Goal: Navigation & Orientation: Find specific page/section

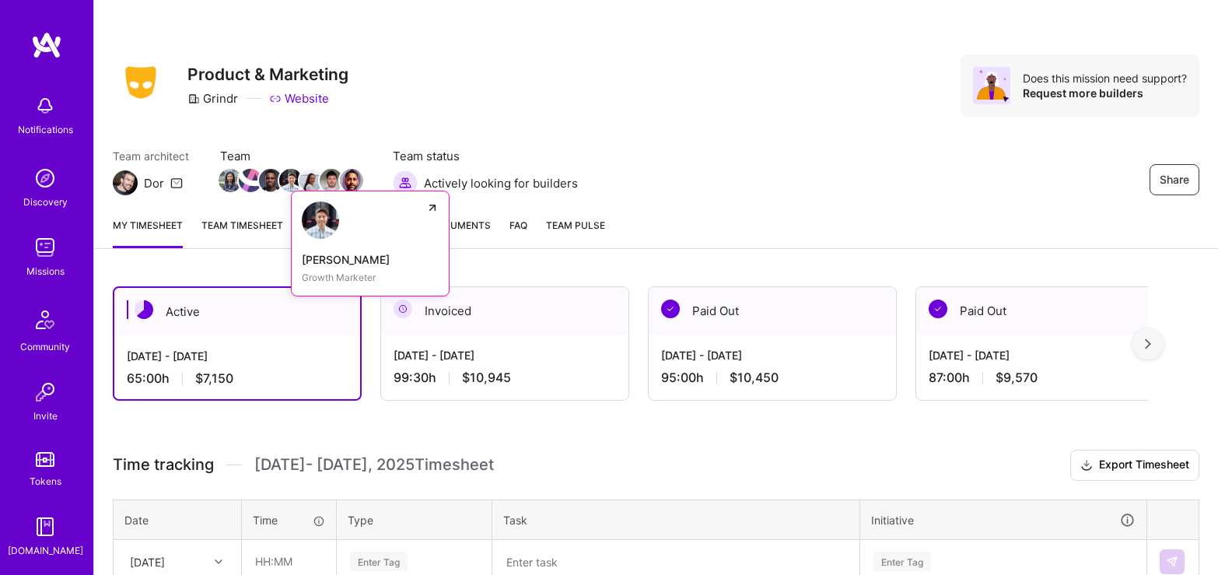
click at [282, 180] on img at bounding box center [290, 180] width 23 height 23
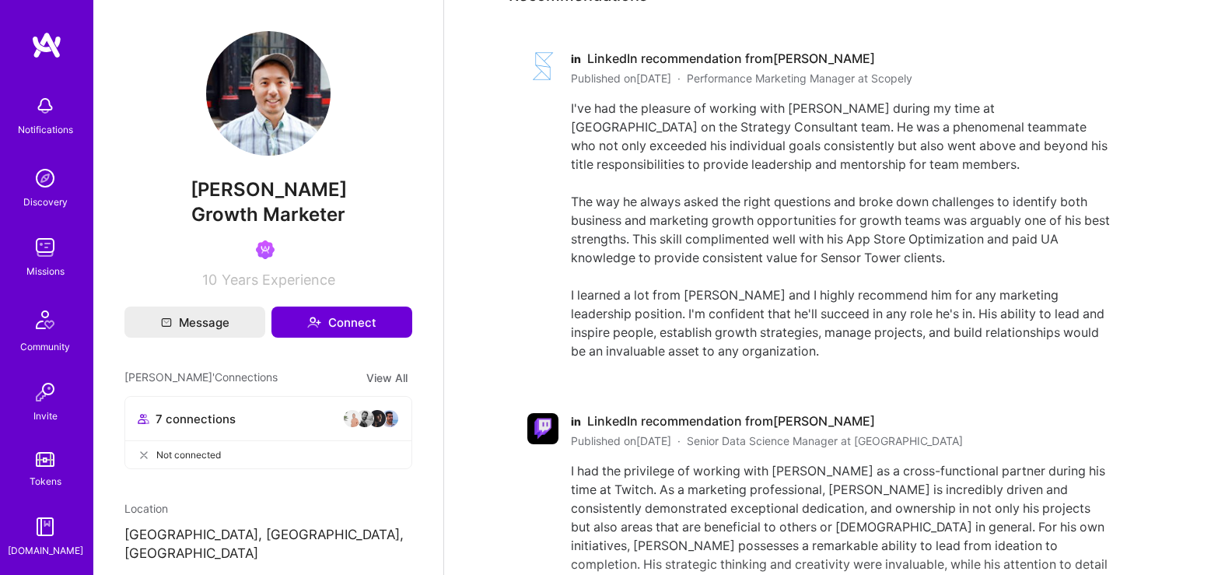
scroll to position [861, 0]
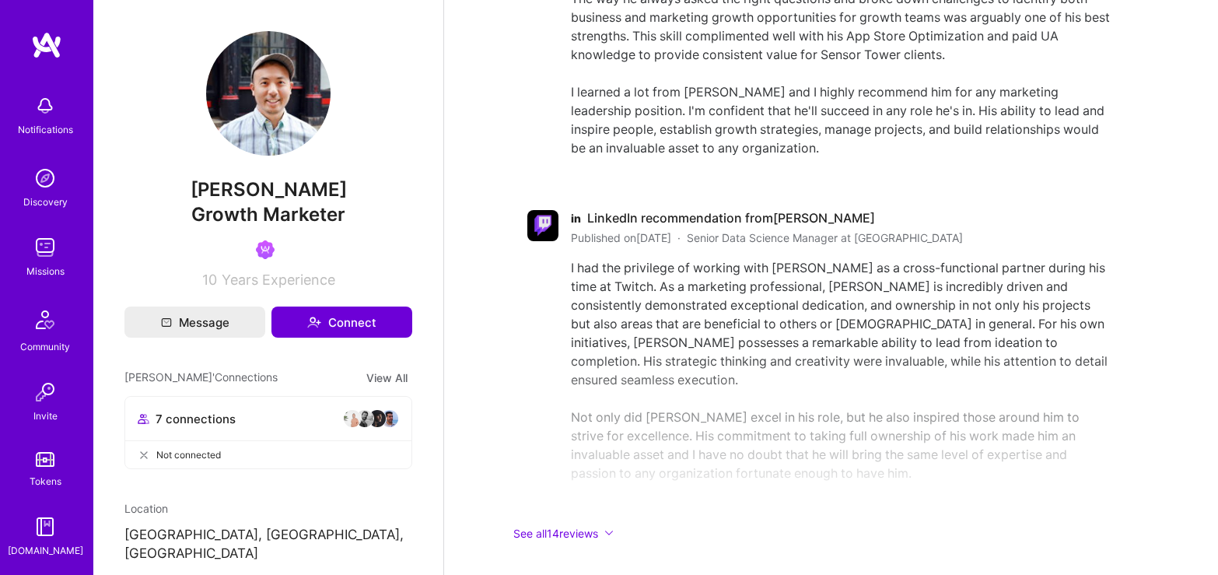
click at [379, 416] on img at bounding box center [377, 418] width 19 height 19
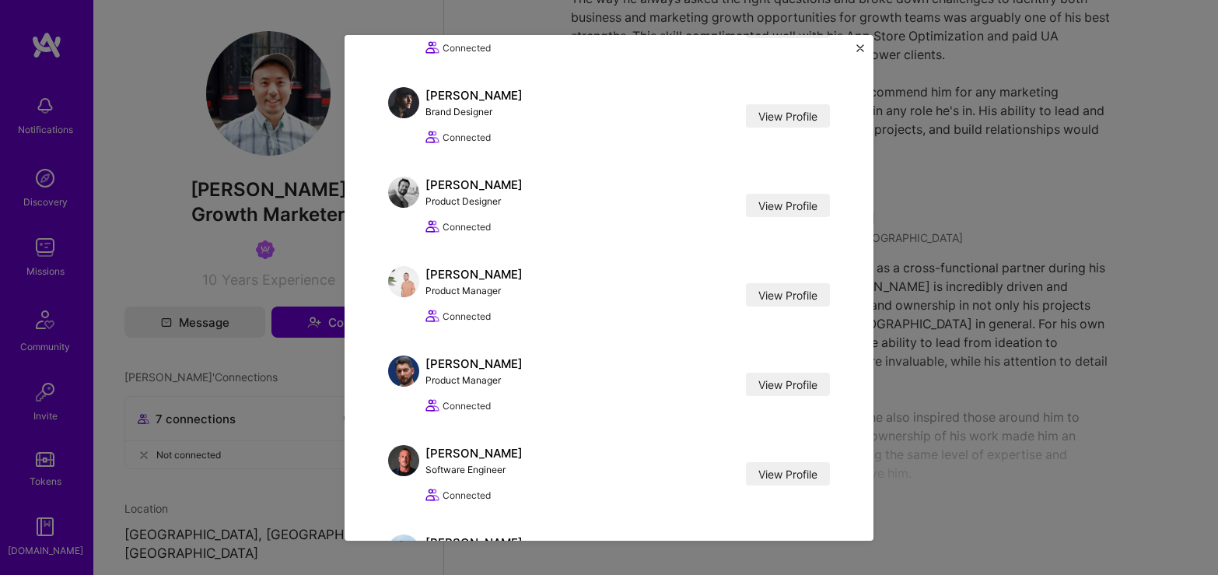
scroll to position [150, 0]
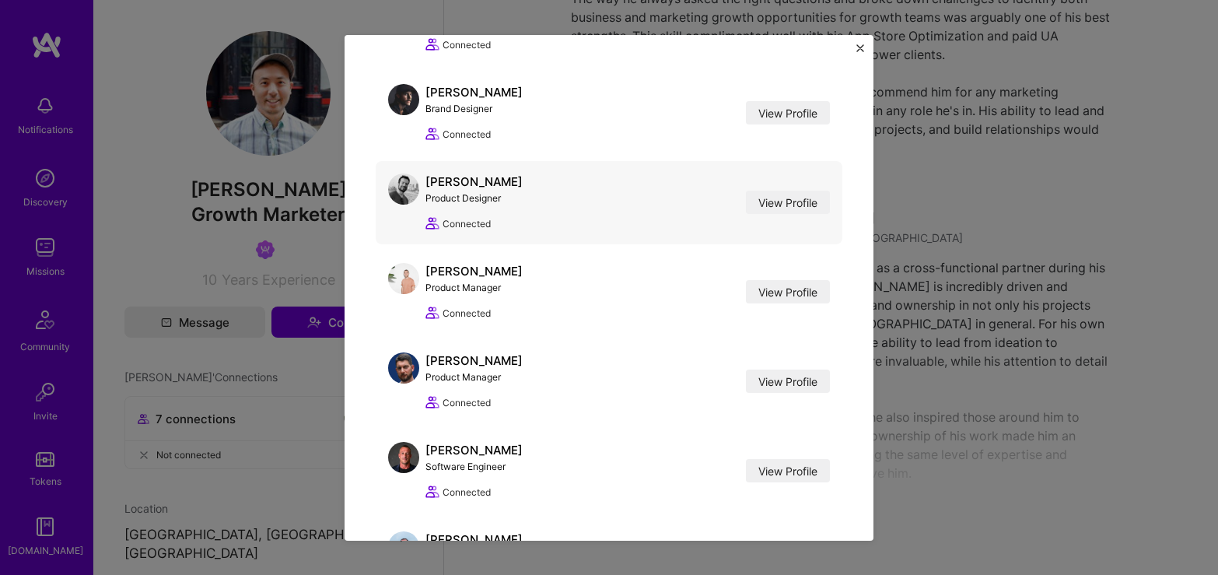
click at [532, 208] on div "[PERSON_NAME] Product Designer View Profile Connected View Profile" at bounding box center [609, 202] width 467 height 83
click at [765, 213] on link "View Profile" at bounding box center [788, 202] width 84 height 23
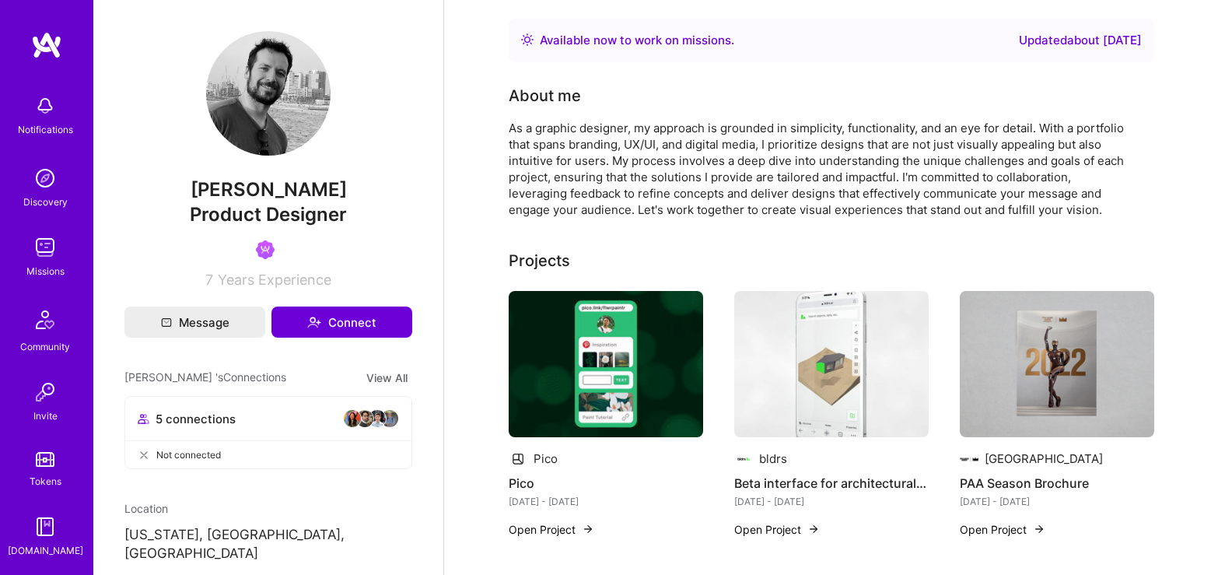
click at [47, 110] on img at bounding box center [45, 105] width 31 height 31
click at [47, 110] on div "Notifications Discovery Missions Community Invite Tokens [DOMAIN_NAME]" at bounding box center [46, 322] width 93 height 471
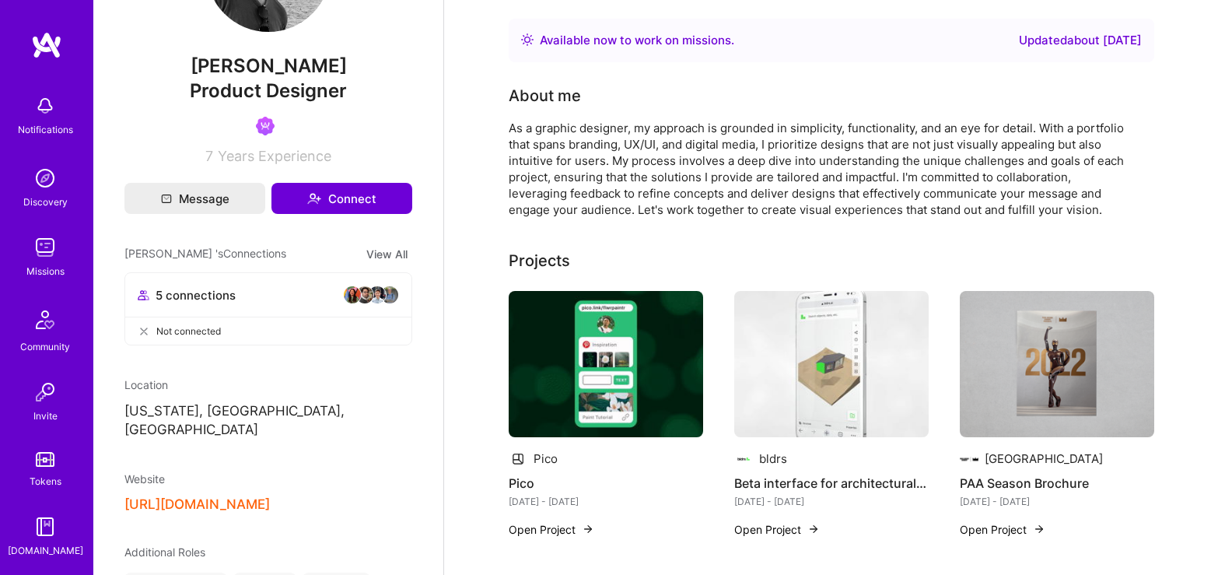
scroll to position [128, 0]
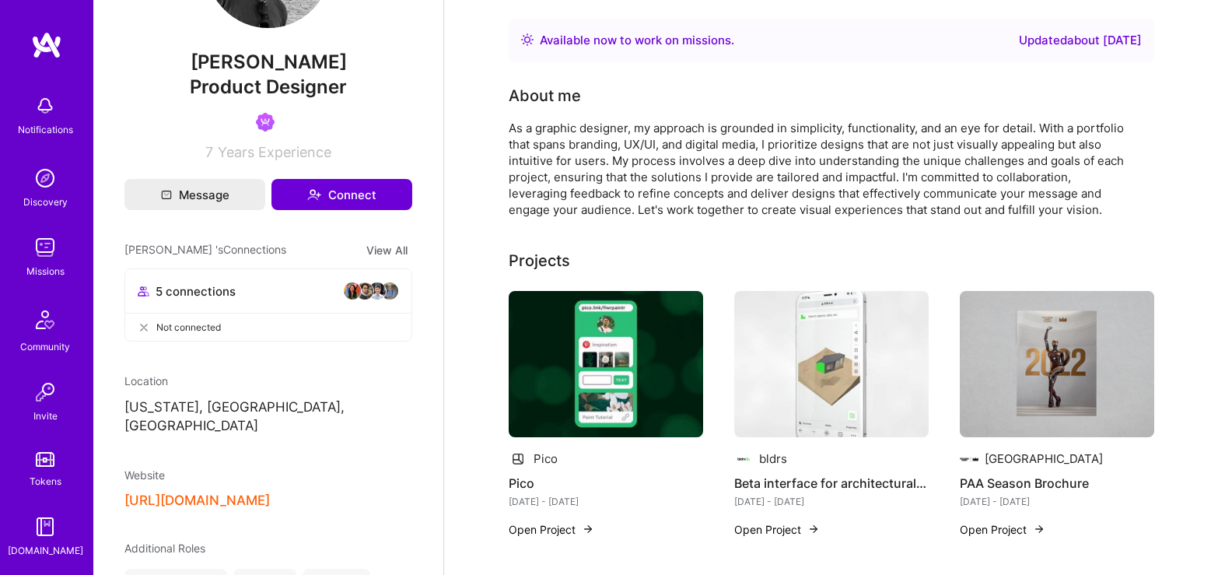
click at [356, 293] on img at bounding box center [352, 290] width 19 height 19
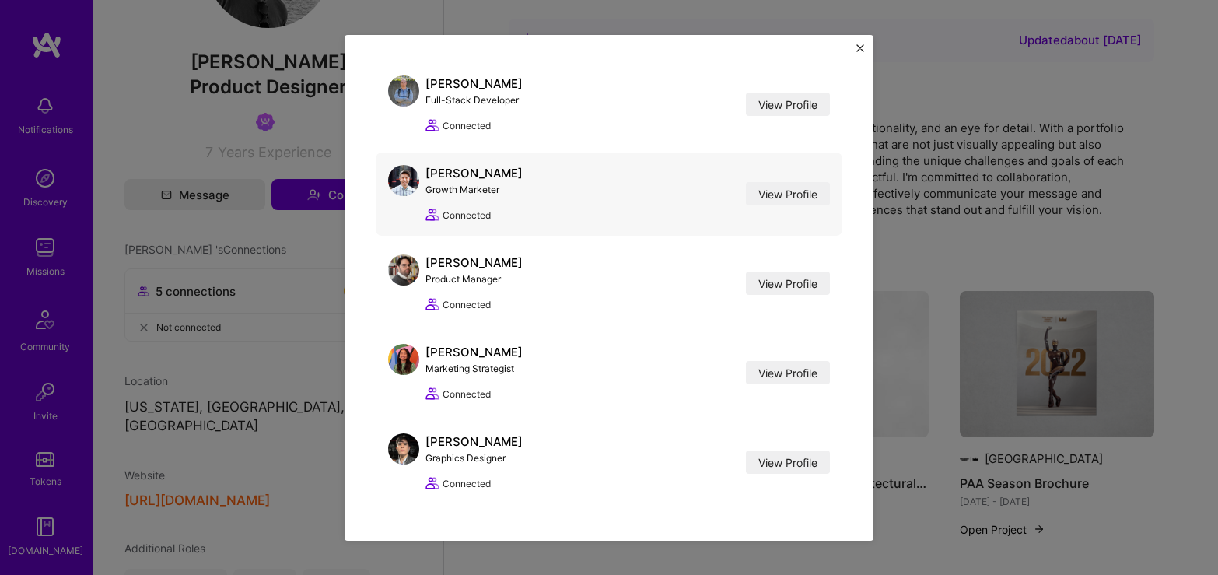
scroll to position [68, 0]
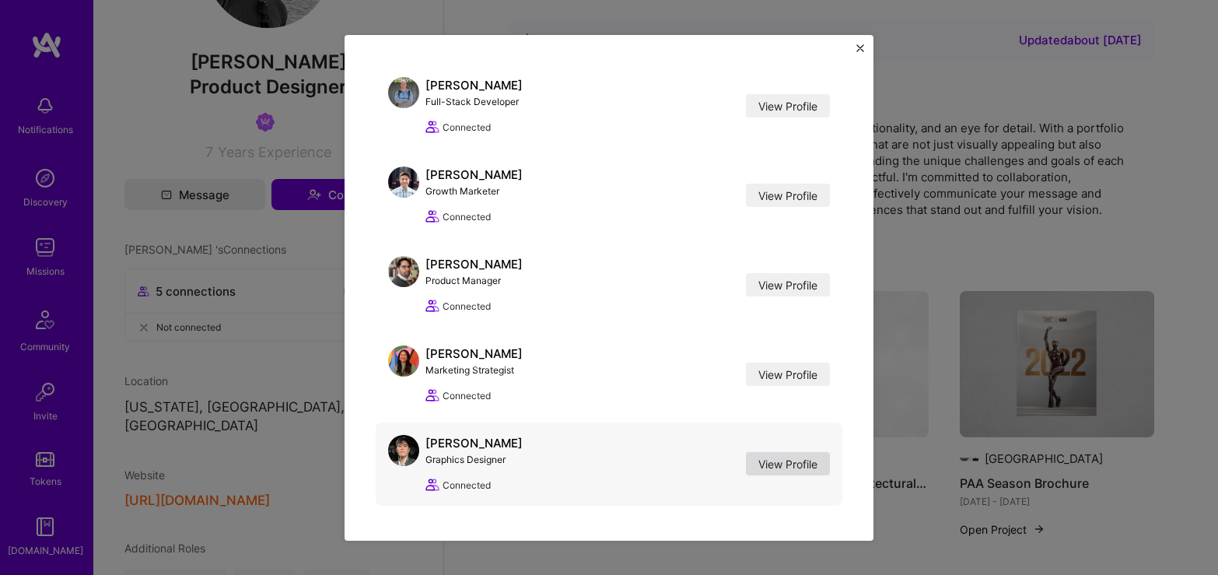
click at [785, 460] on link "View Profile" at bounding box center [788, 463] width 84 height 23
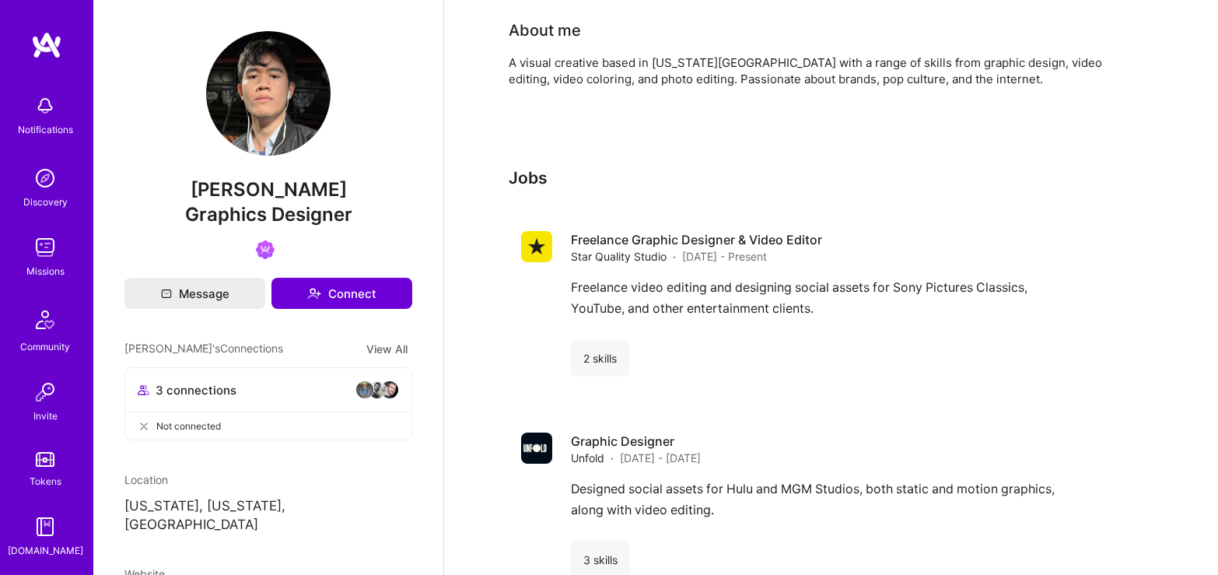
click at [51, 177] on img at bounding box center [45, 178] width 31 height 31
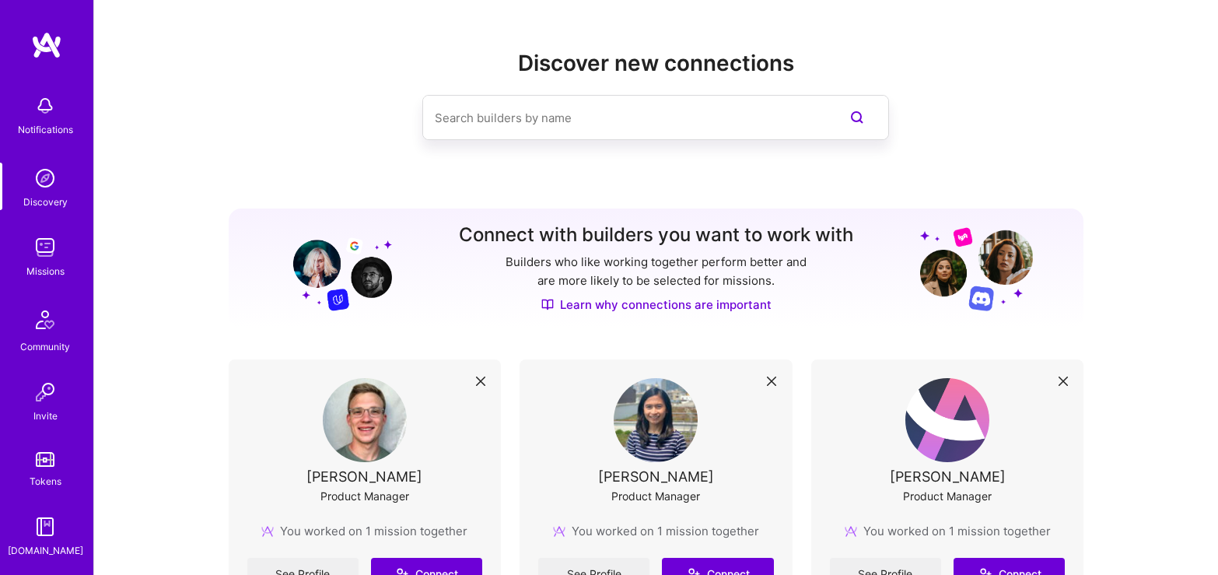
click at [569, 111] on input at bounding box center [624, 118] width 379 height 40
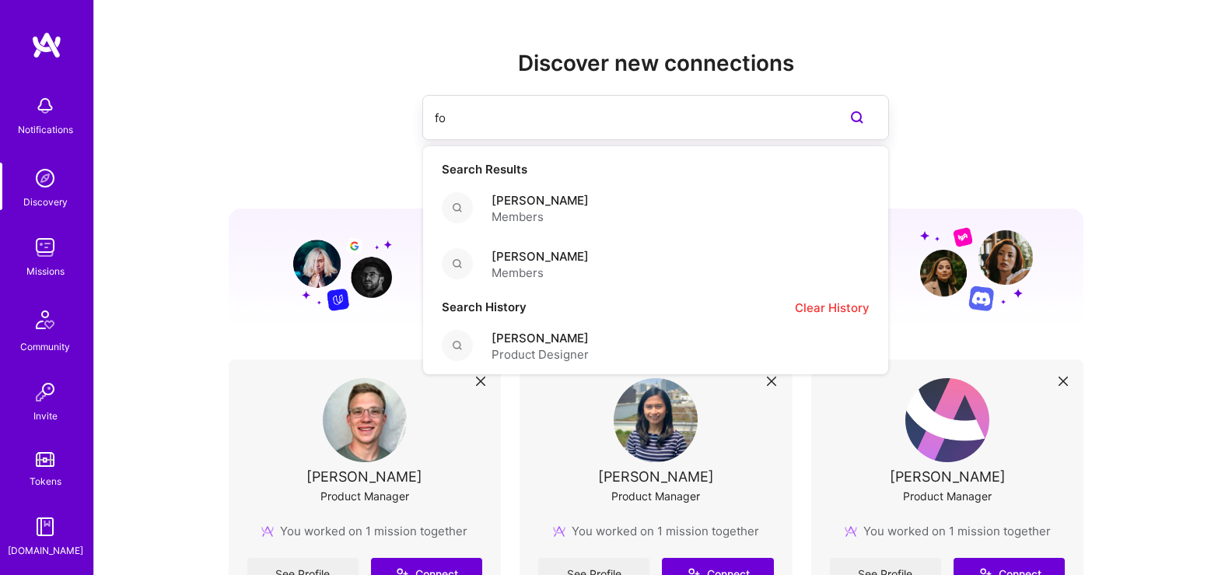
type input "f"
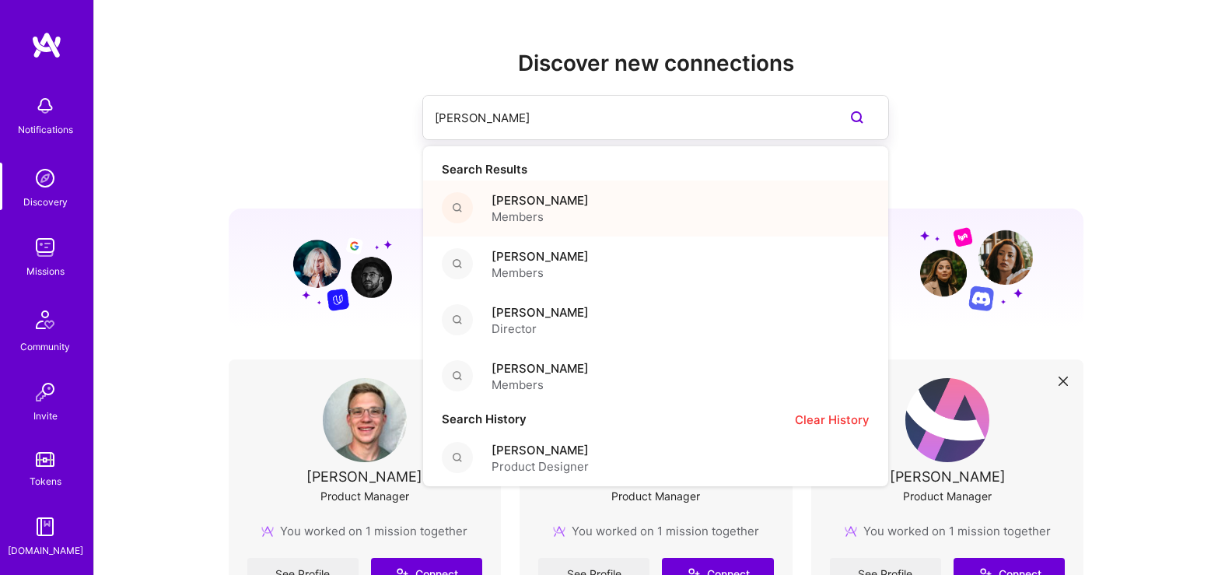
type input "[PERSON_NAME]"
click at [600, 201] on div "[PERSON_NAME] Members" at bounding box center [655, 208] width 465 height 56
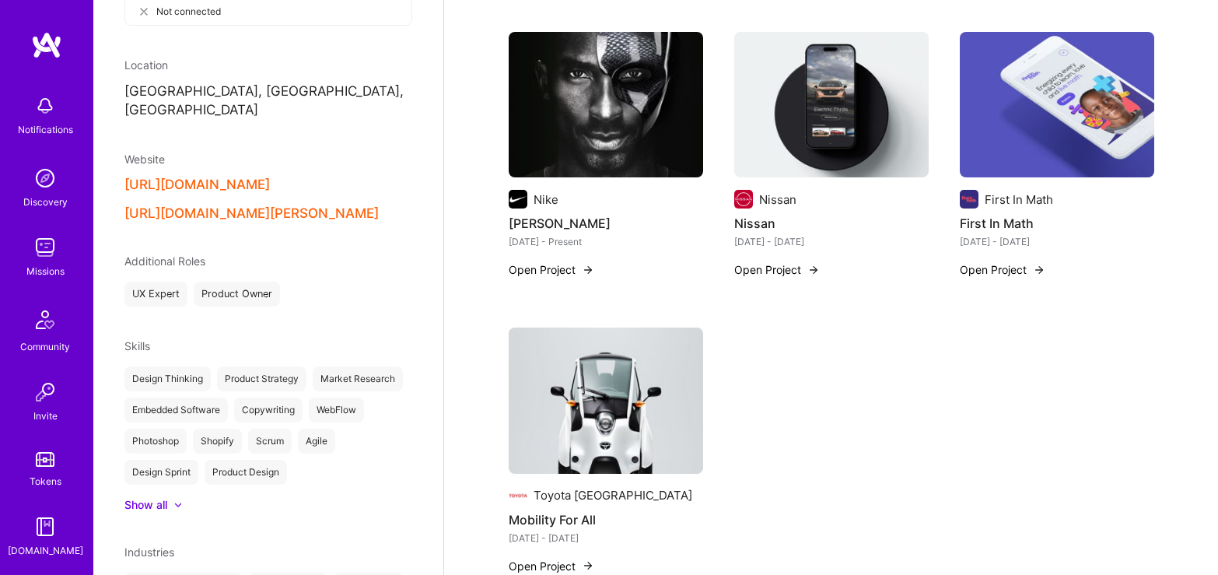
scroll to position [444, 0]
click at [256, 205] on button "[URL][DOMAIN_NAME][PERSON_NAME]" at bounding box center [251, 213] width 254 height 16
